Goal: Task Accomplishment & Management: Manage account settings

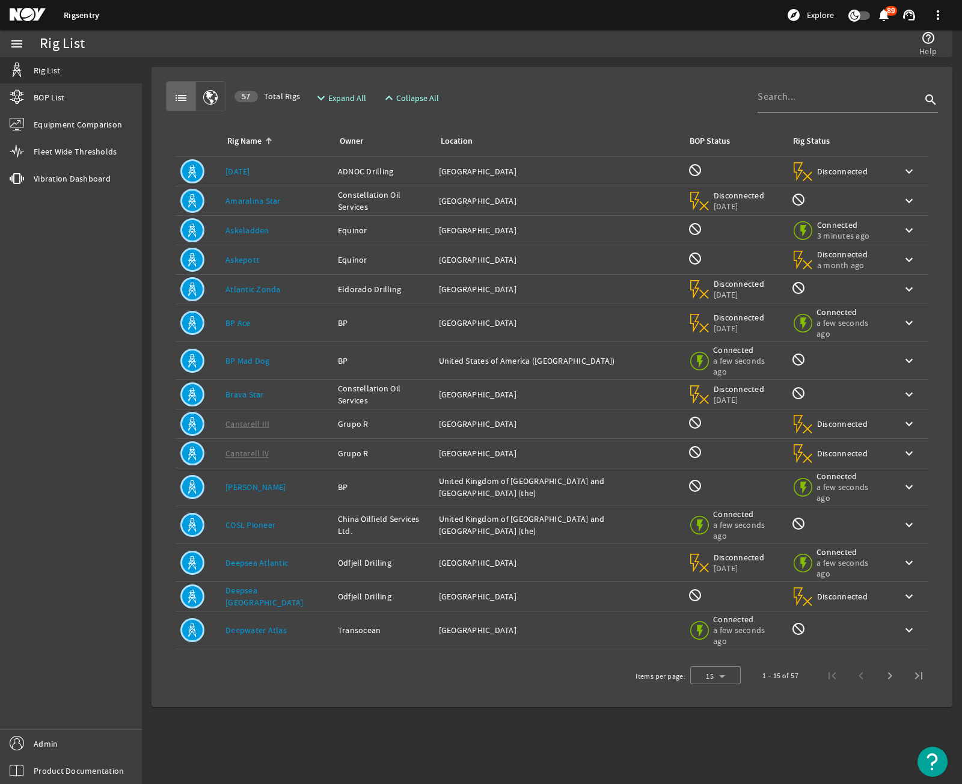
click at [862, 93] on input at bounding box center [838, 97] width 163 height 14
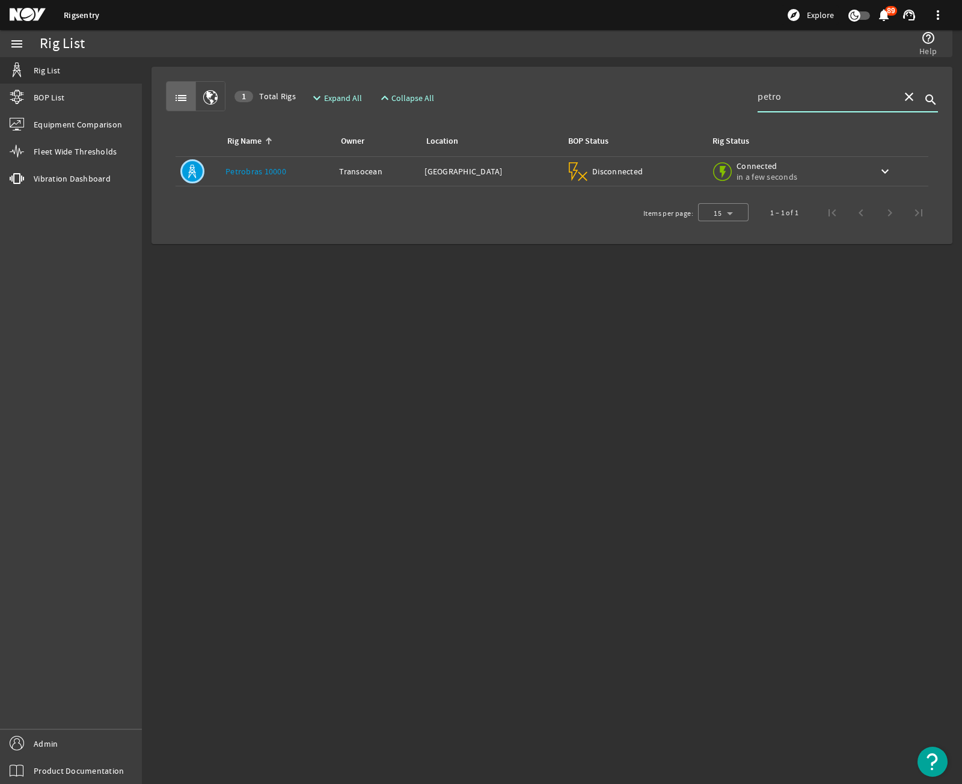
type input "petro"
click at [271, 170] on link "Petrobras 10000" at bounding box center [255, 171] width 61 height 11
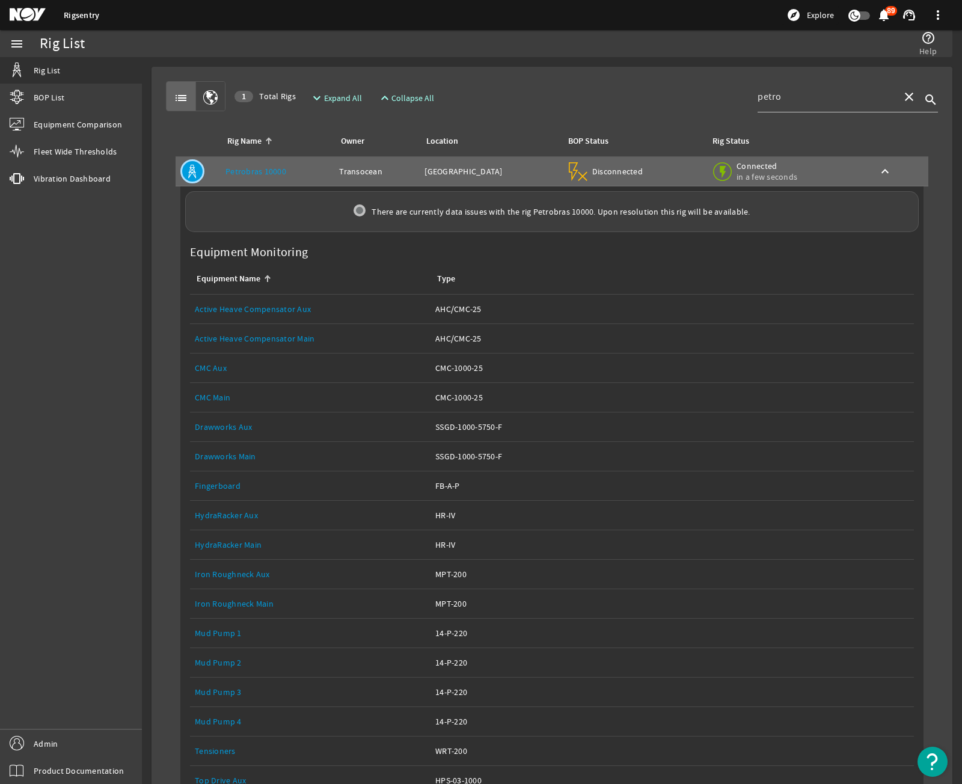
click at [244, 456] on link "Drawworks Main" at bounding box center [225, 456] width 61 height 11
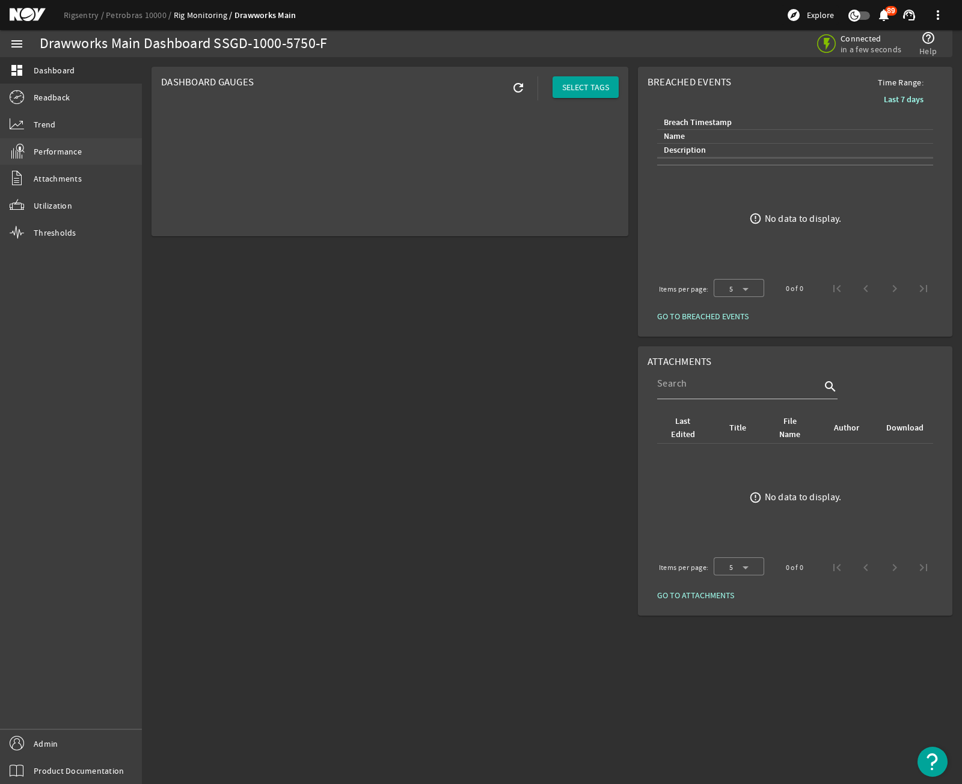
click at [59, 150] on span "Performance" at bounding box center [58, 151] width 48 height 12
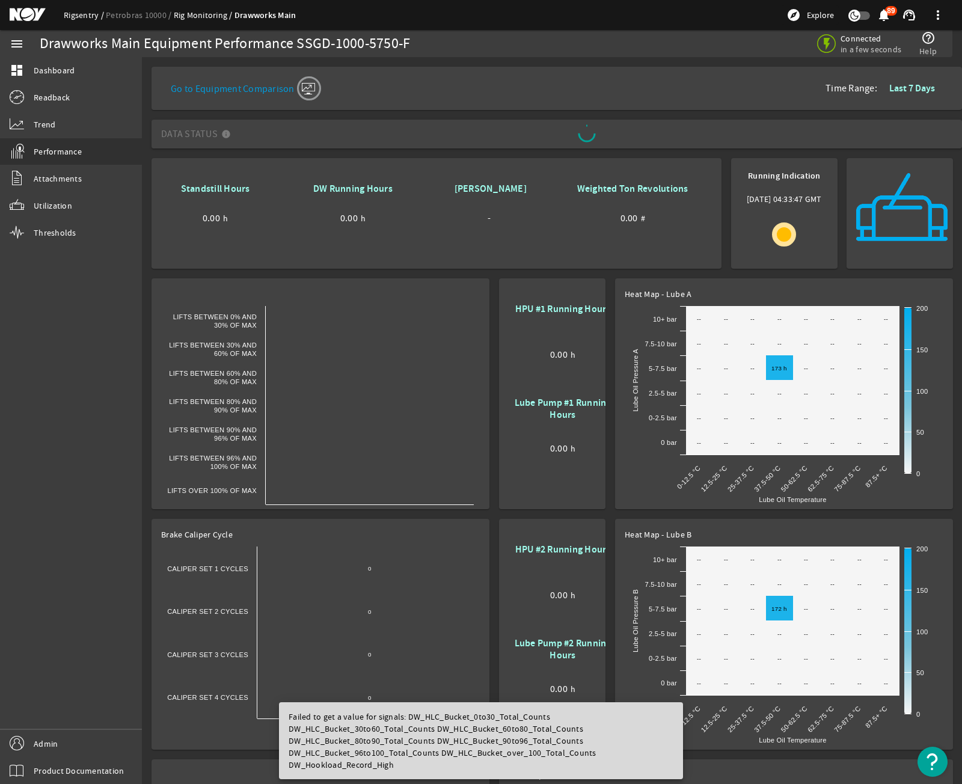
click at [67, 14] on link "Rigsentry" at bounding box center [85, 15] width 42 height 11
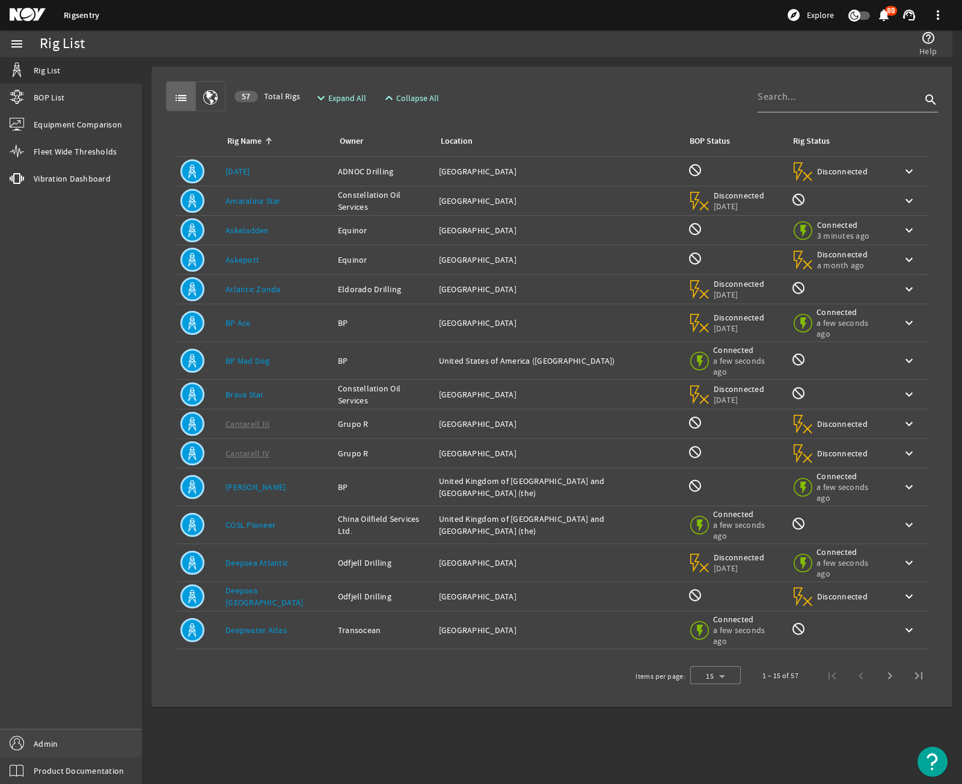
click at [85, 731] on link "Admin" at bounding box center [71, 743] width 142 height 27
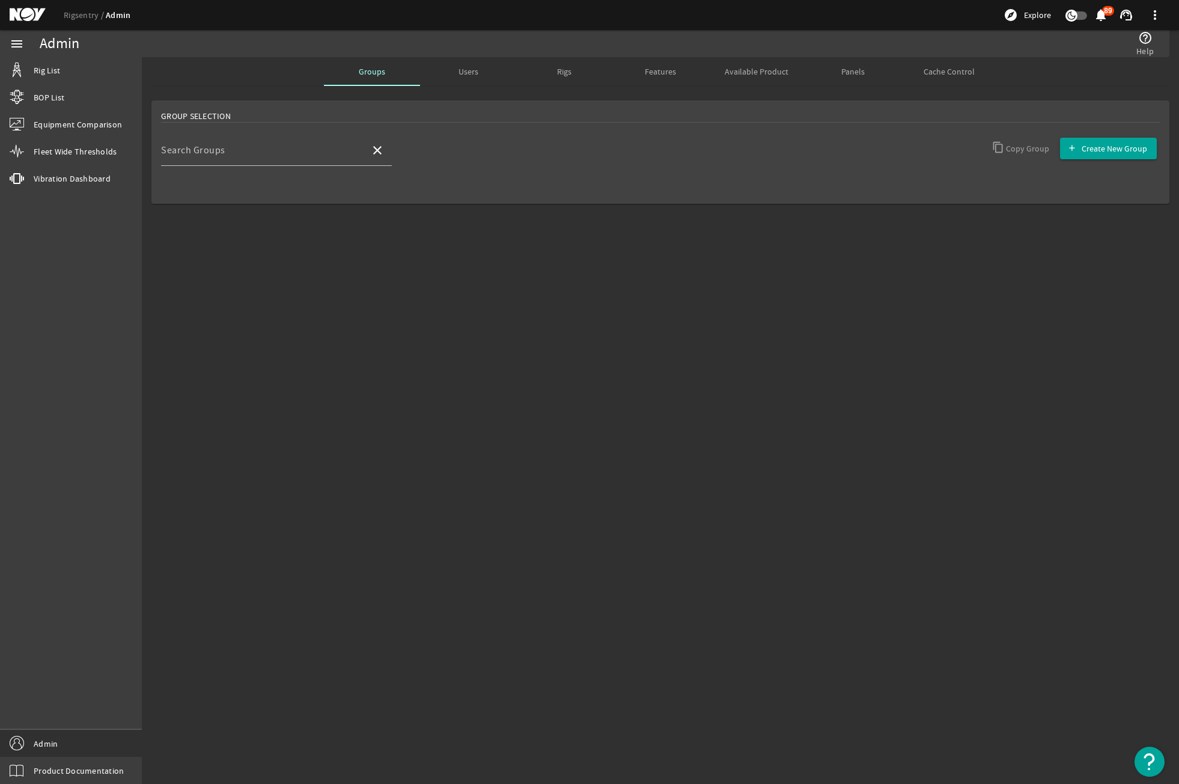
click at [663, 78] on span "Features" at bounding box center [660, 71] width 31 height 29
click at [469, 74] on span "Users" at bounding box center [469, 71] width 20 height 8
click at [386, 72] on div "Groups" at bounding box center [372, 71] width 96 height 29
click at [303, 154] on input "Search Groups" at bounding box center [261, 155] width 200 height 14
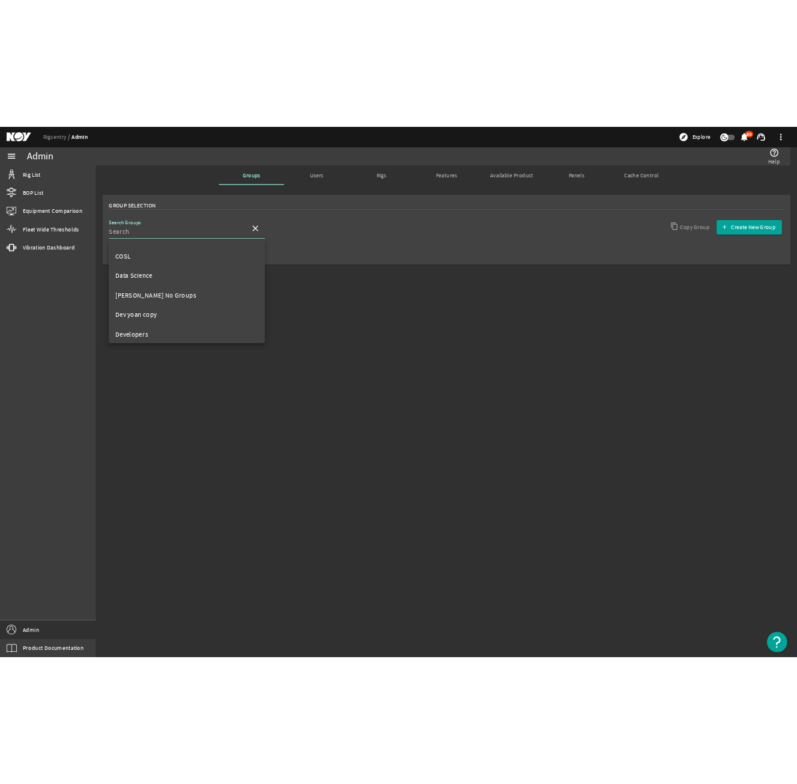
scroll to position [240, 0]
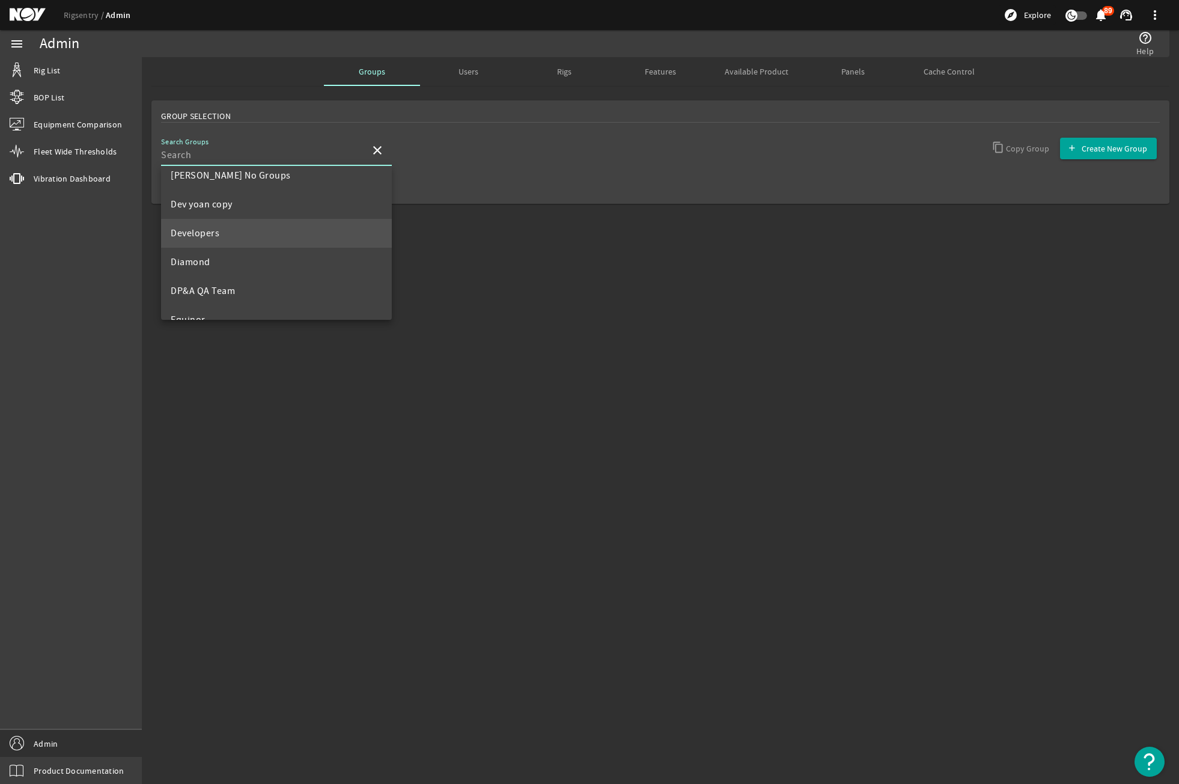
click at [238, 234] on mat-option "Developers" at bounding box center [276, 233] width 231 height 29
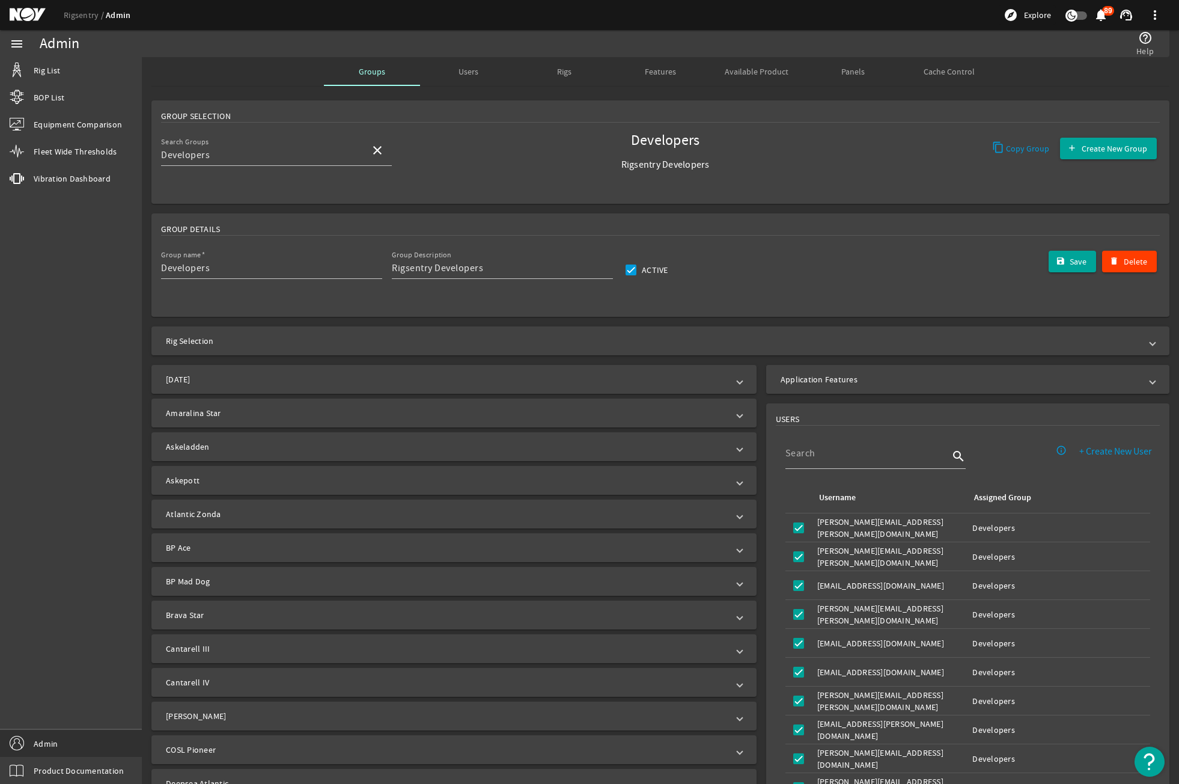
click at [854, 371] on mat-expansion-panel-header "Application Features" at bounding box center [967, 379] width 403 height 29
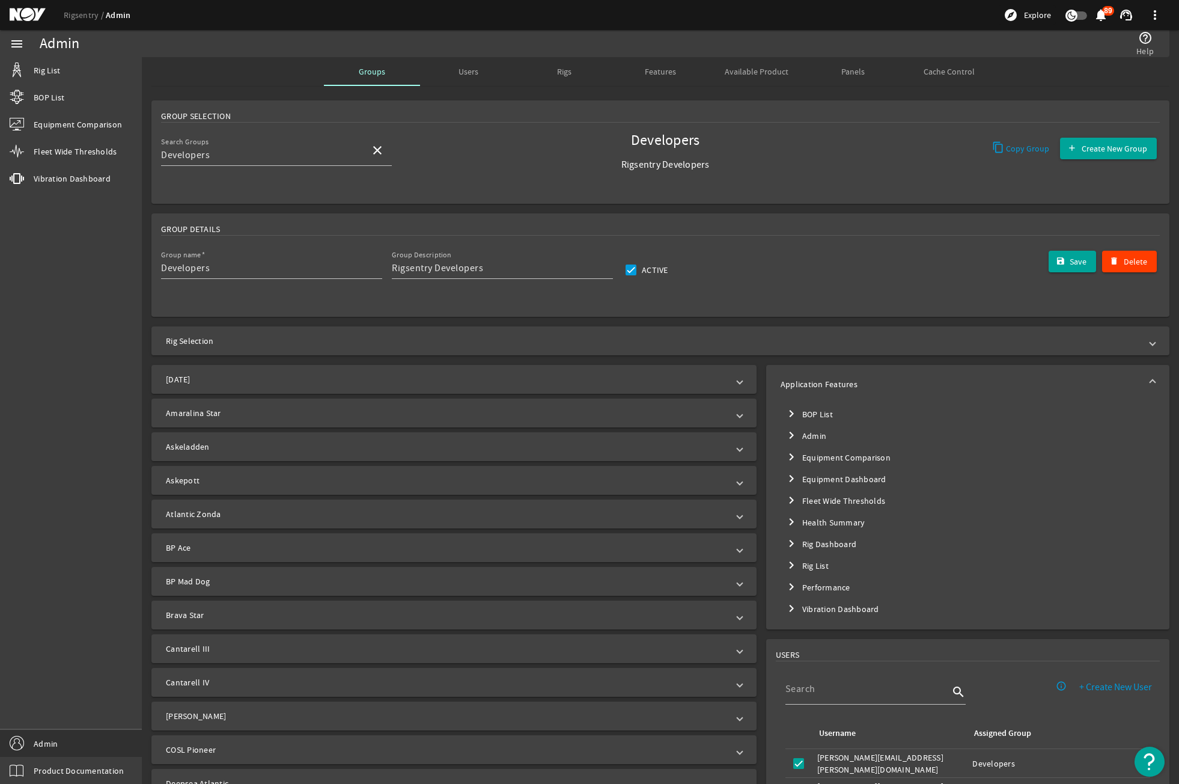
click at [815, 591] on mat-tree-node "chevron_right Performance" at bounding box center [968, 587] width 374 height 22
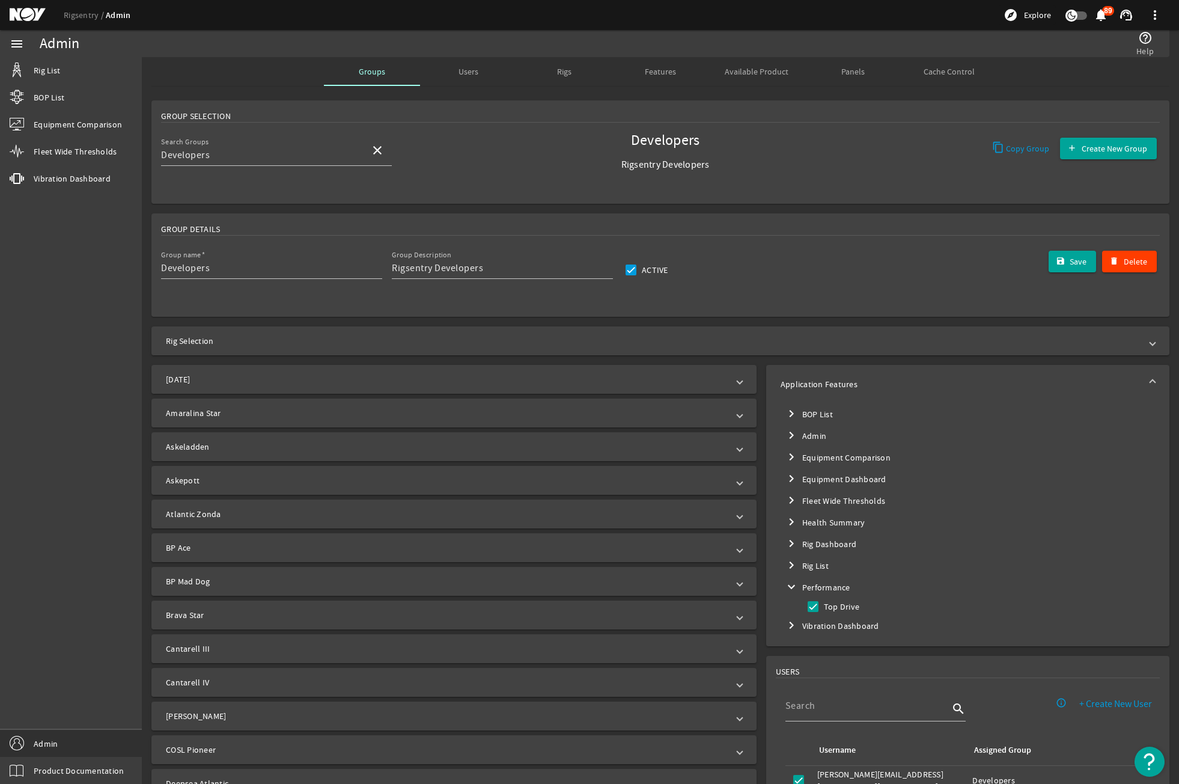
click at [791, 585] on mat-icon "expand_more" at bounding box center [791, 586] width 14 height 14
